Goal: Find specific page/section: Find specific page/section

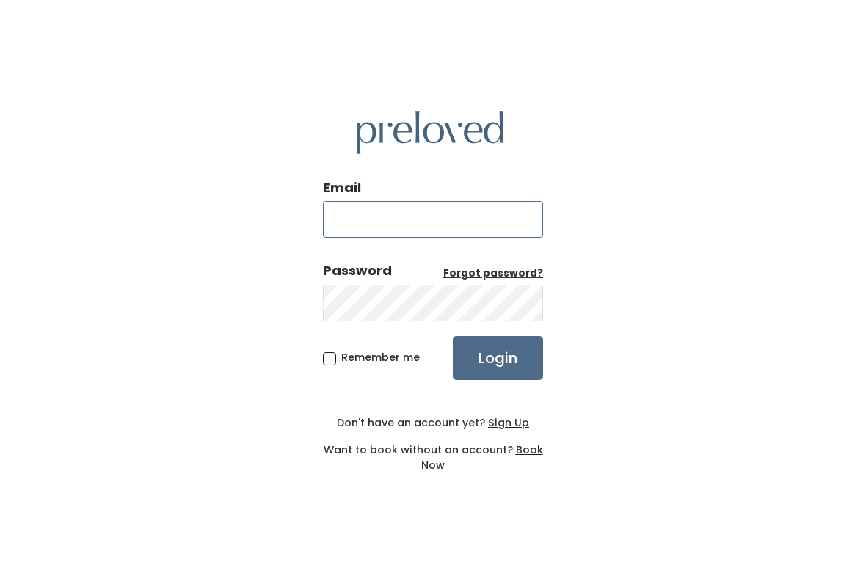
click at [456, 226] on input "Email" at bounding box center [433, 219] width 220 height 37
type input "edwardsville.store@preloved.love"
click at [509, 358] on input "Login" at bounding box center [498, 358] width 90 height 44
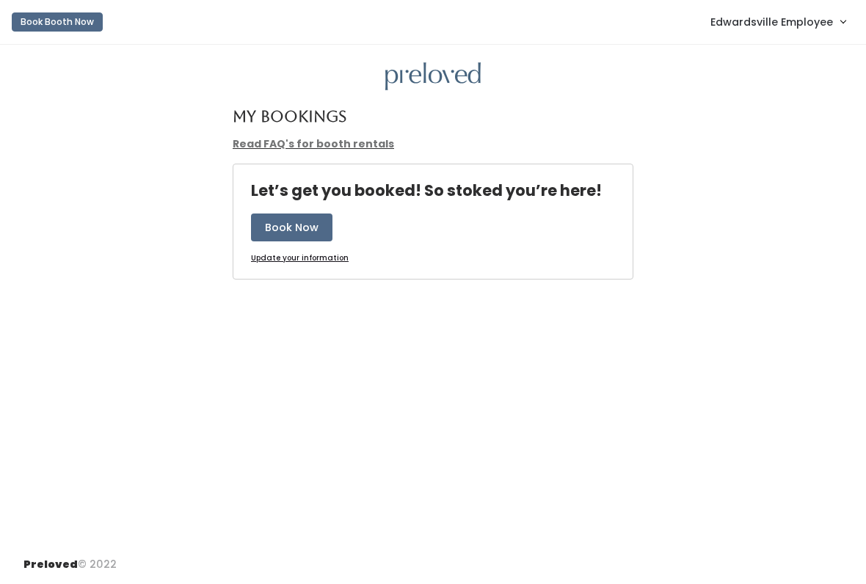
click at [785, 17] on span "Edwardsville Employee" at bounding box center [771, 22] width 123 height 16
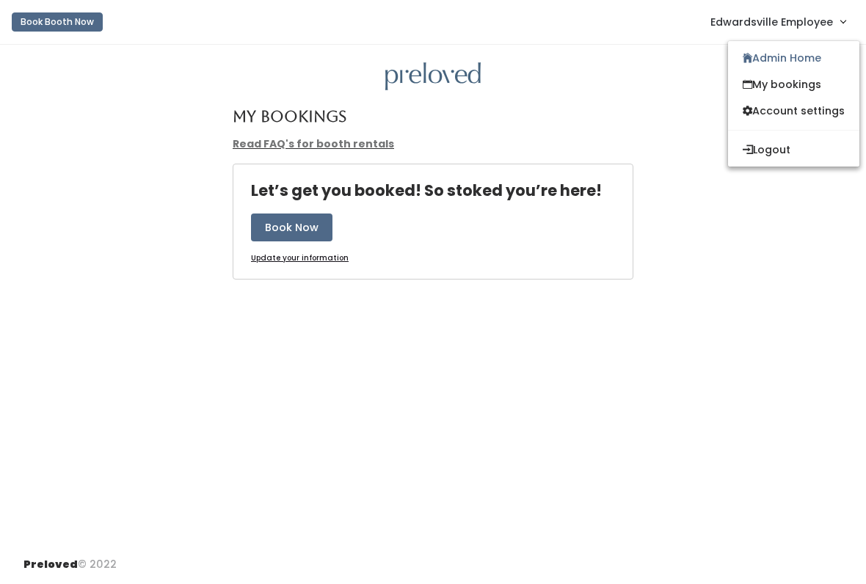
click at [830, 54] on link "Admin Home" at bounding box center [793, 58] width 131 height 26
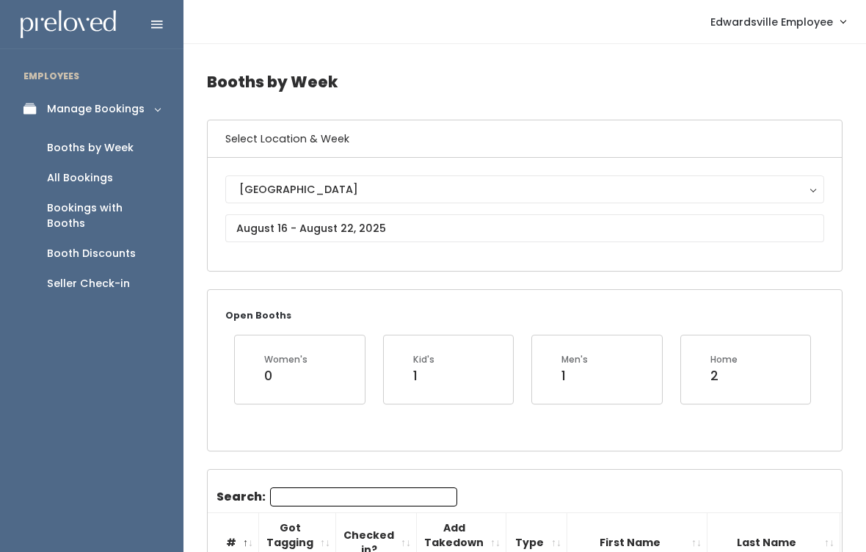
click at [816, 24] on span "Edwardsville Employee" at bounding box center [771, 22] width 123 height 16
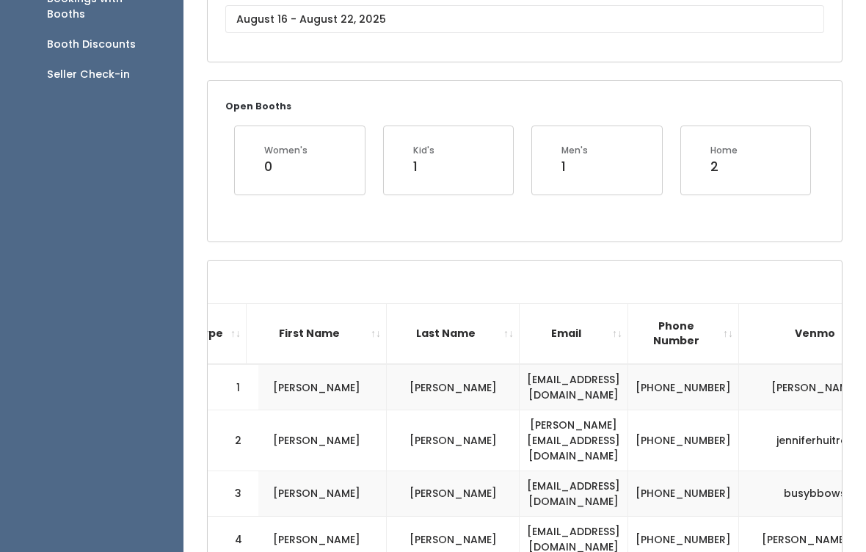
scroll to position [0, 329]
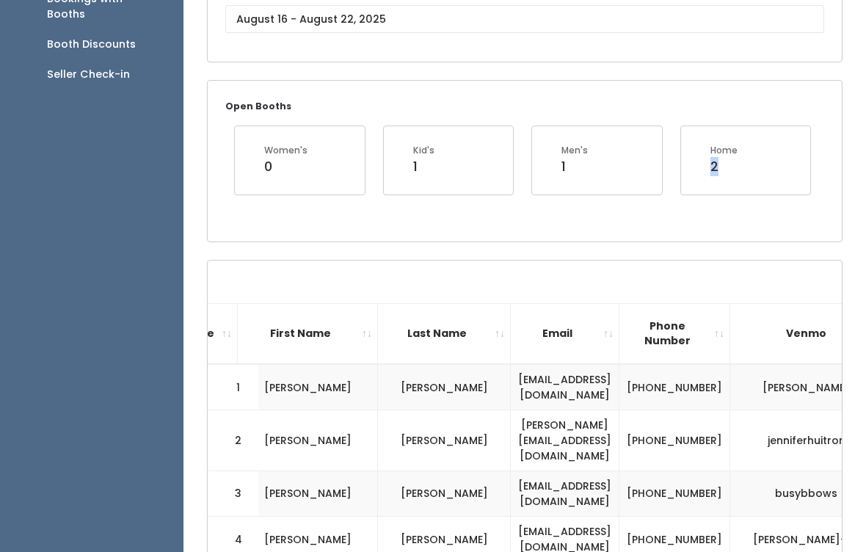
click at [733, 225] on div "Open Booths Women's 0 Kid's 1 Men's 1 Home 2" at bounding box center [525, 161] width 634 height 160
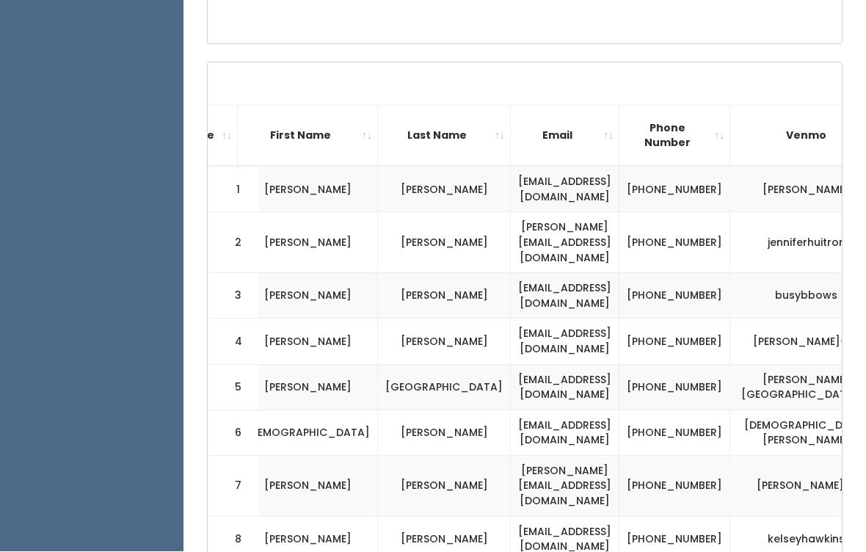
click at [696, 134] on th "Phone Number" at bounding box center [674, 136] width 111 height 61
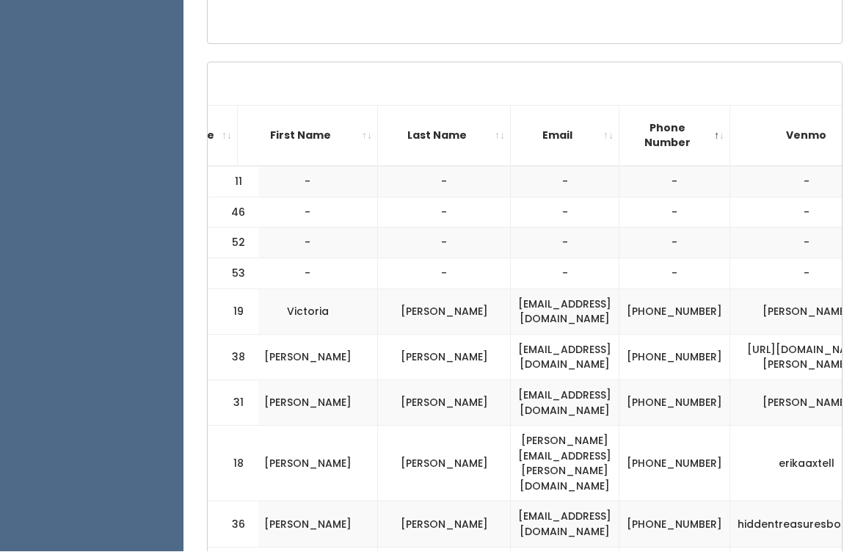
scroll to position [407, 0]
click at [693, 124] on th "Phone Number" at bounding box center [674, 135] width 111 height 61
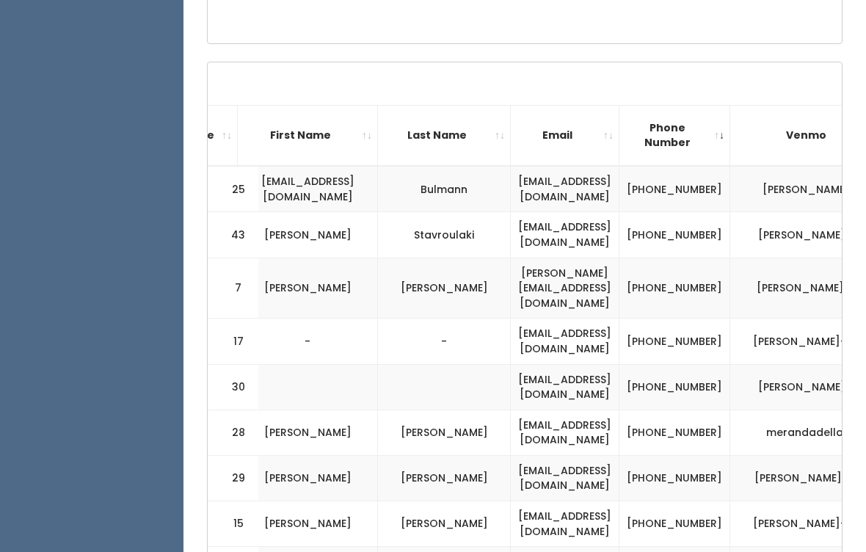
click at [683, 126] on th "Phone Number" at bounding box center [674, 135] width 111 height 61
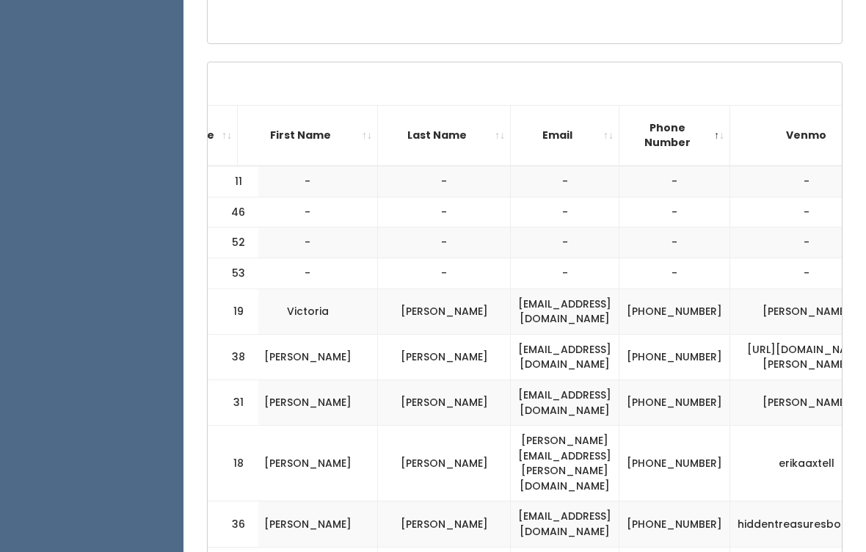
click at [666, 105] on th "Phone Number" at bounding box center [674, 135] width 111 height 61
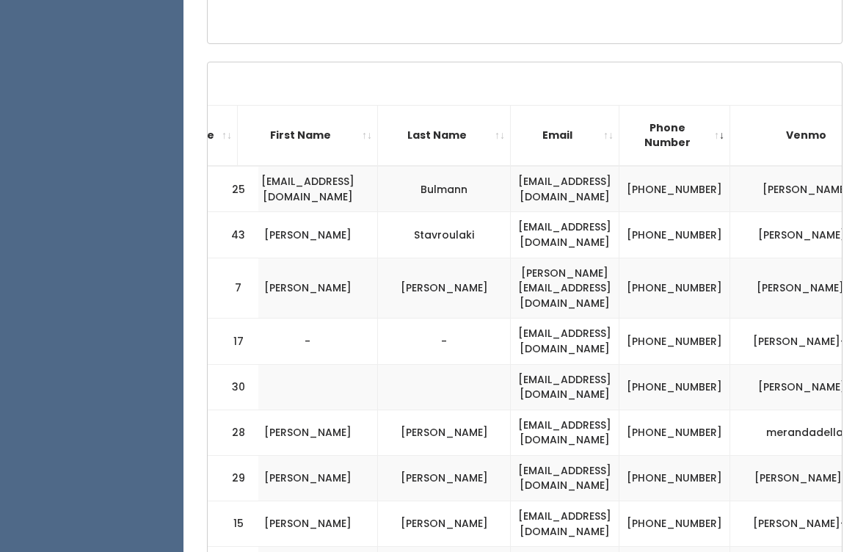
click at [547, 118] on th "Email" at bounding box center [565, 135] width 109 height 61
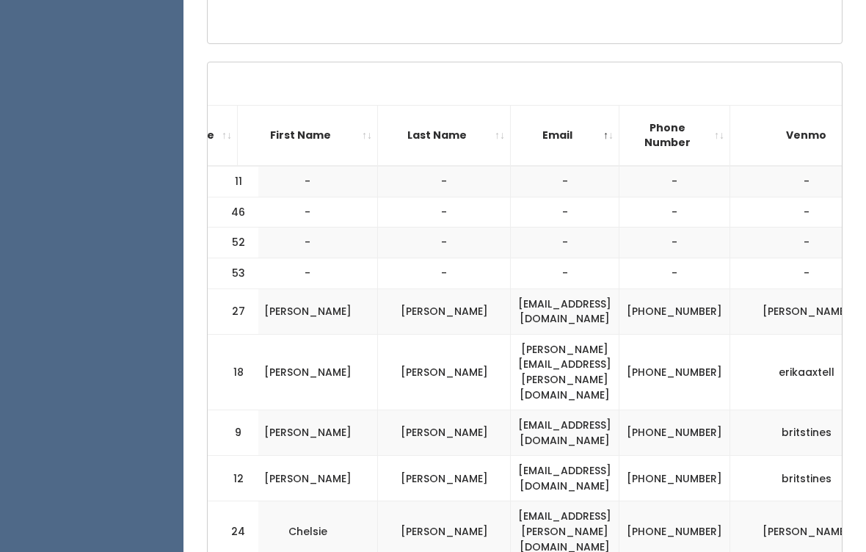
click at [596, 122] on th "Email" at bounding box center [565, 135] width 109 height 61
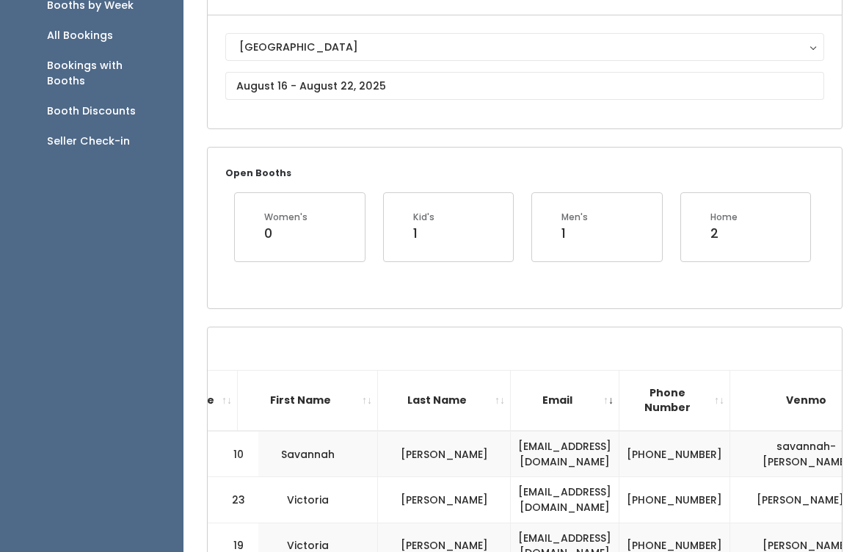
scroll to position [142, 0]
click at [618, 396] on th "Email" at bounding box center [565, 400] width 109 height 61
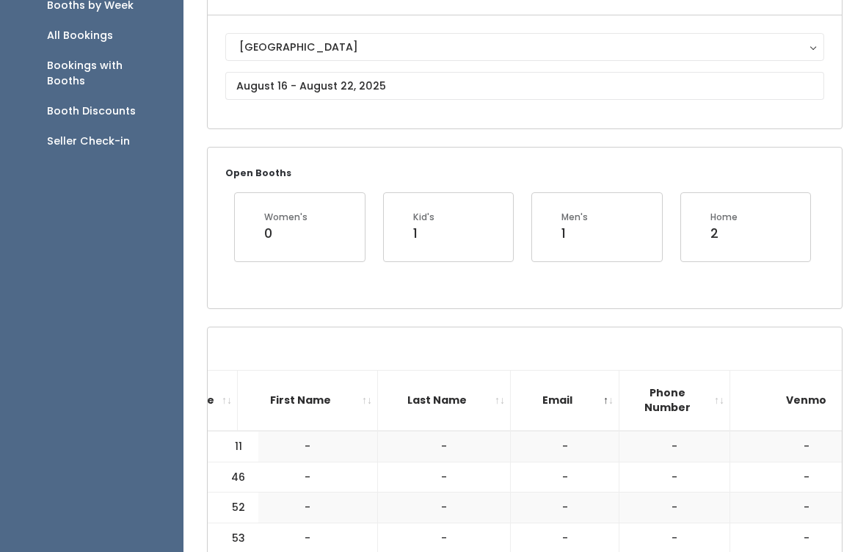
click at [560, 391] on th "Email" at bounding box center [565, 400] width 109 height 61
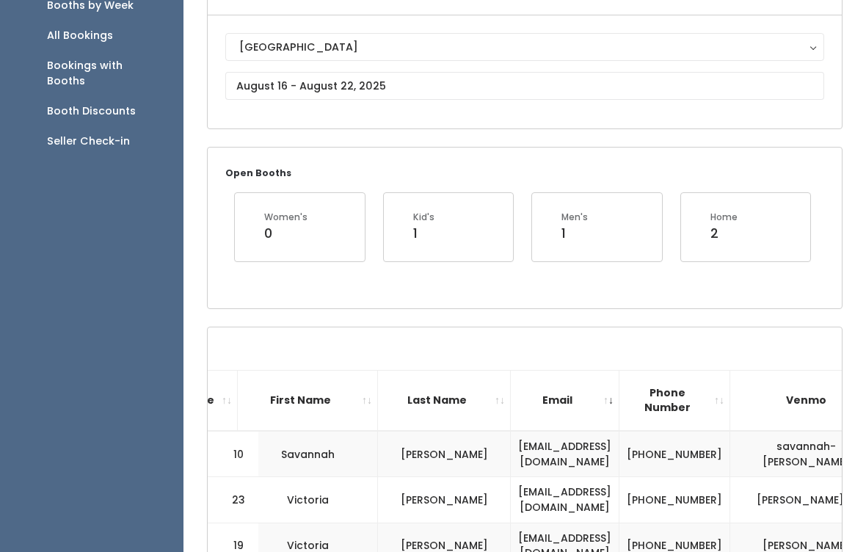
click at [412, 374] on th "Last Name" at bounding box center [444, 400] width 133 height 61
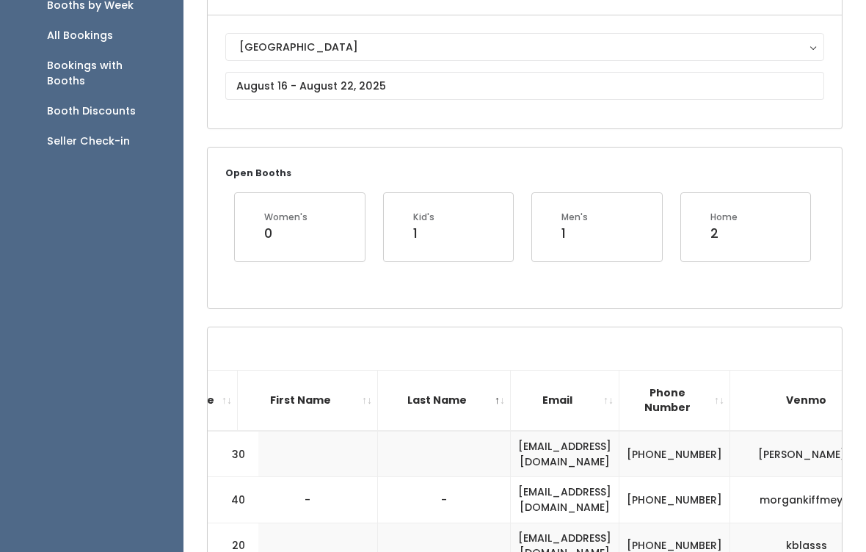
click at [319, 395] on th "First Name" at bounding box center [308, 400] width 140 height 61
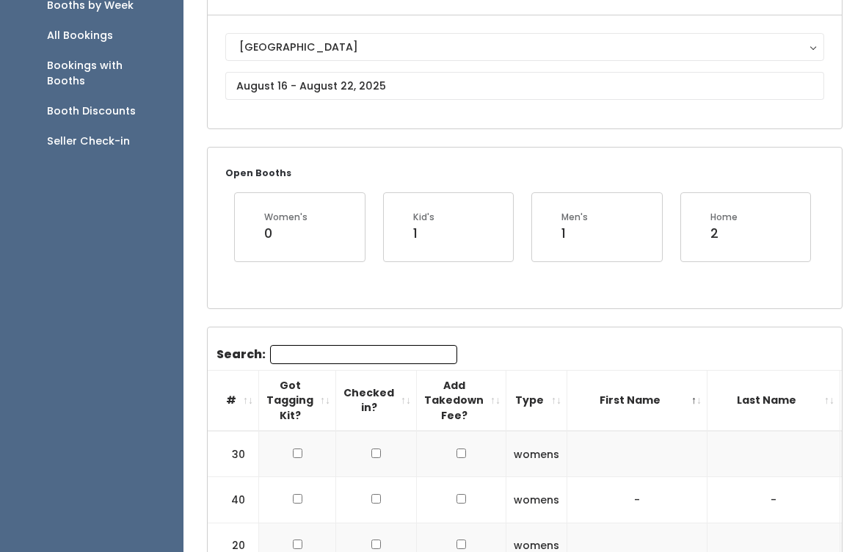
scroll to position [0, 0]
click at [230, 391] on th "#" at bounding box center [233, 400] width 51 height 61
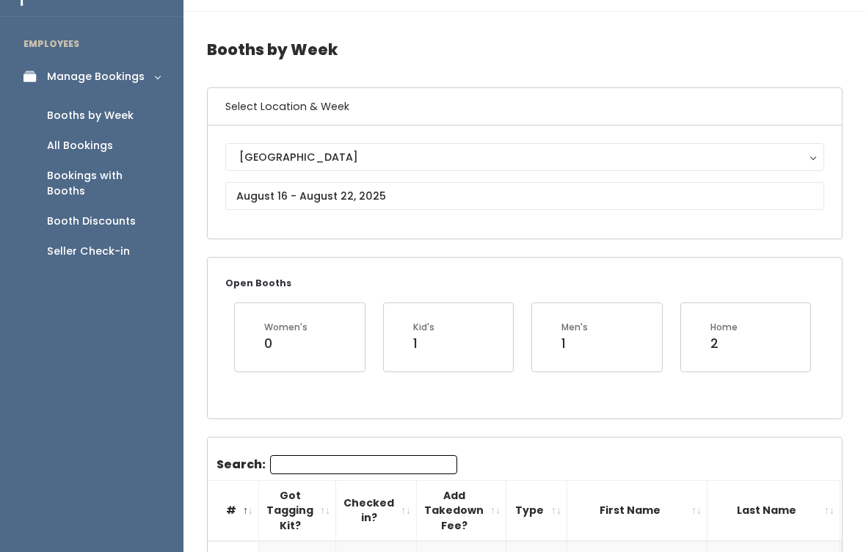
scroll to position [32, 0]
